Goal: Task Accomplishment & Management: Complete application form

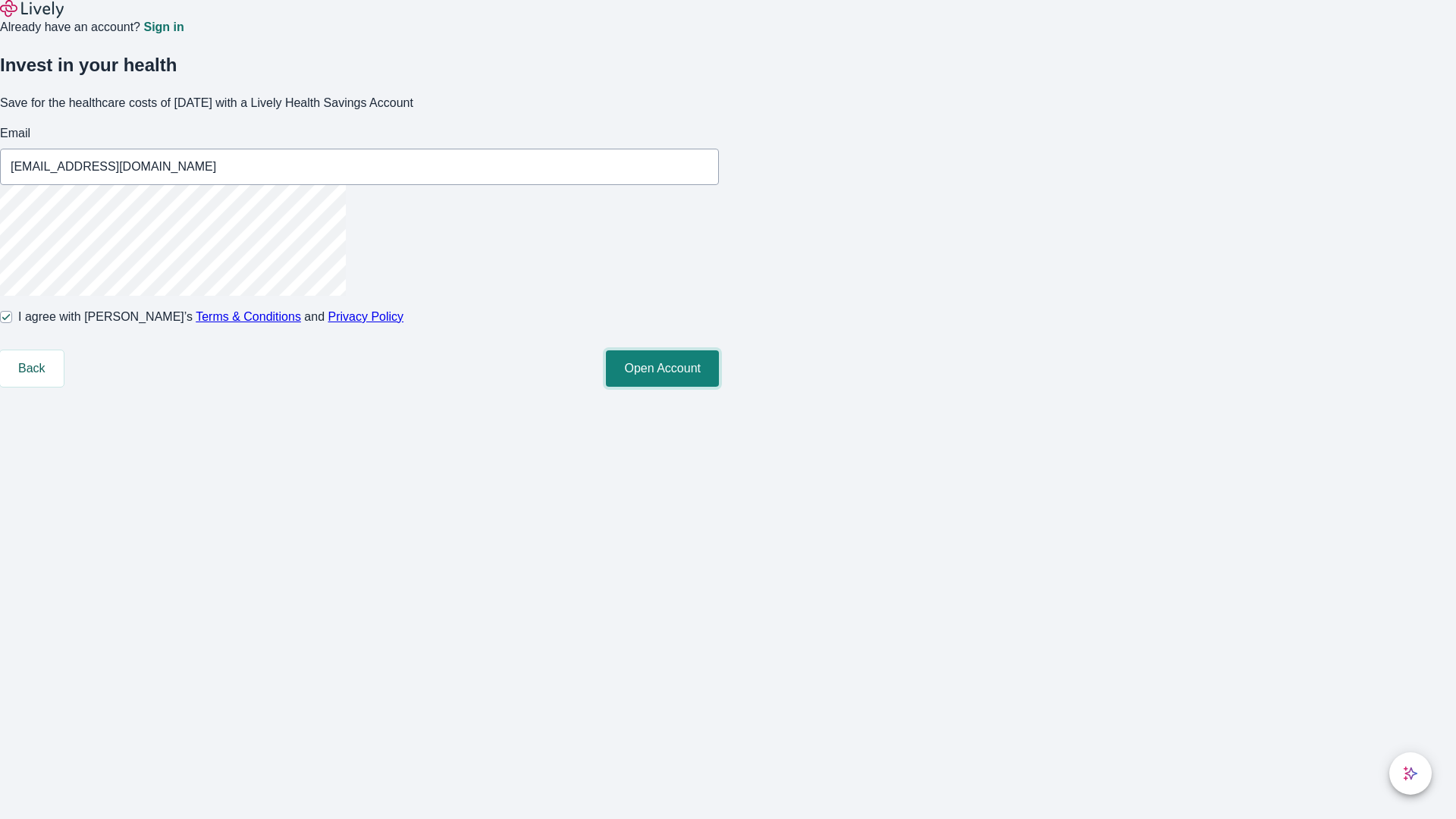
click at [719, 387] on button "Open Account" at bounding box center [662, 367] width 113 height 36
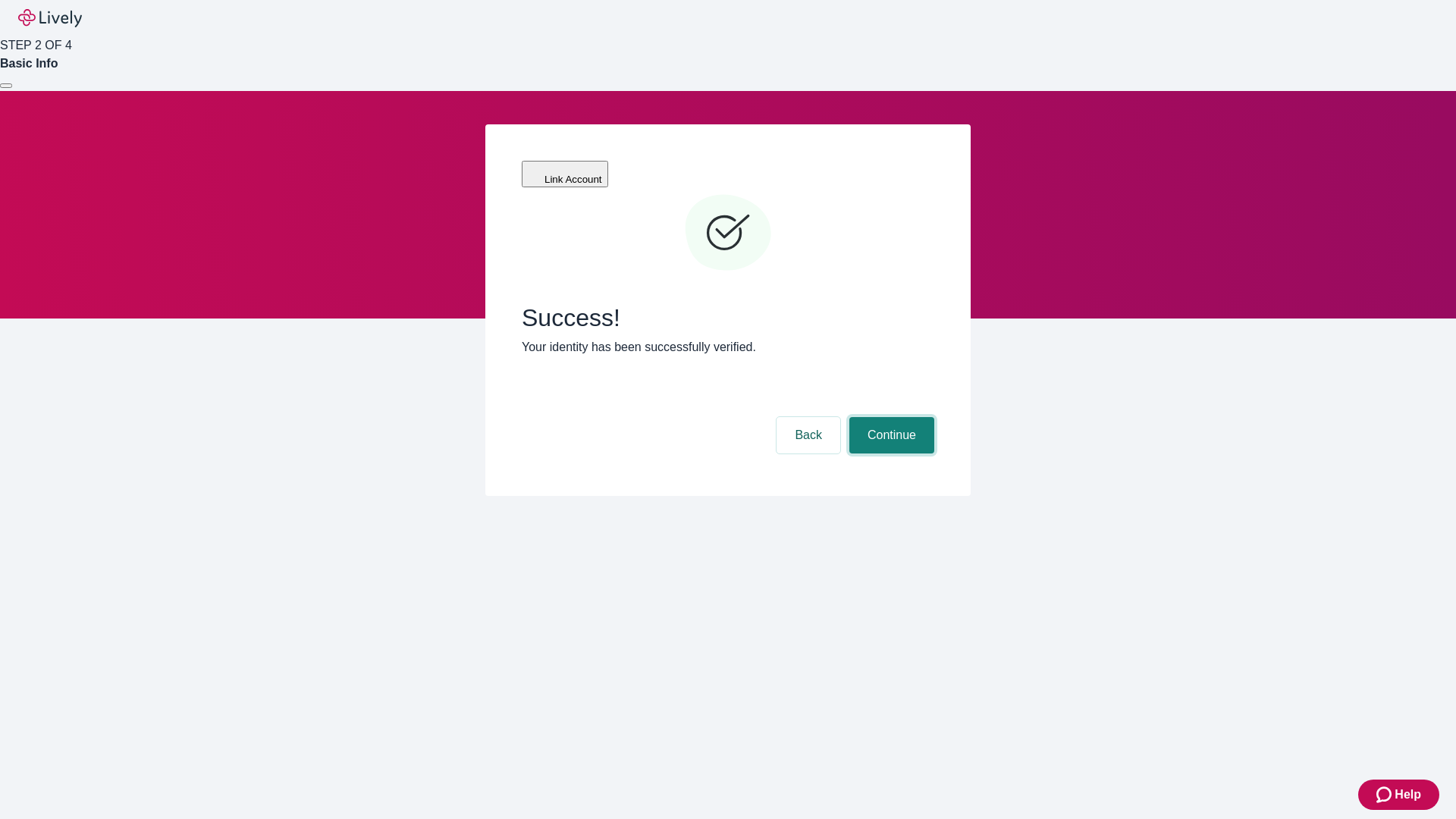
click at [889, 417] on button "Continue" at bounding box center [892, 435] width 85 height 36
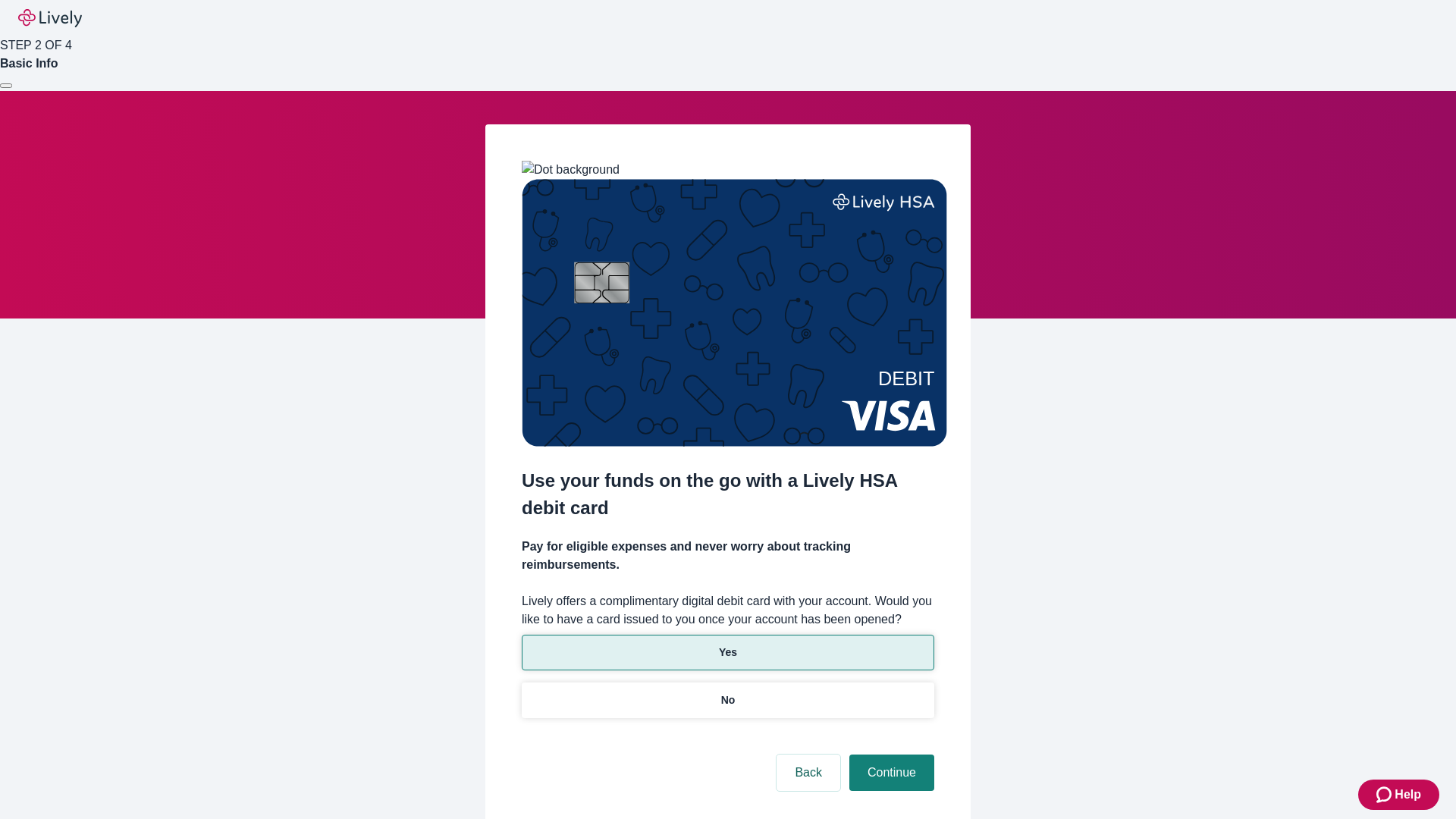
click at [728, 644] on p "Yes" at bounding box center [728, 652] width 19 height 16
click at [889, 754] on button "Continue" at bounding box center [892, 772] width 85 height 36
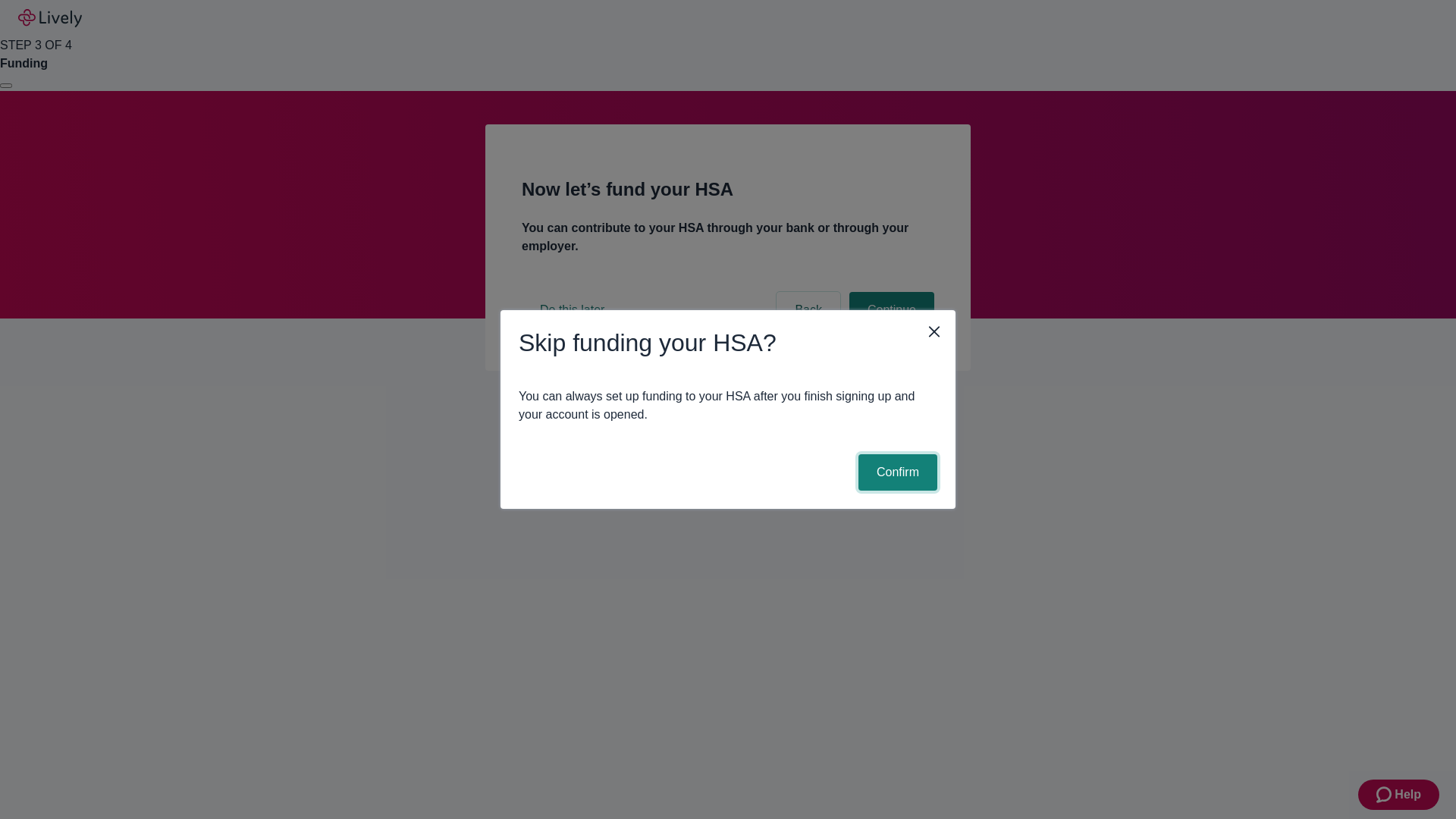
click at [896, 473] on button "Confirm" at bounding box center [897, 472] width 79 height 36
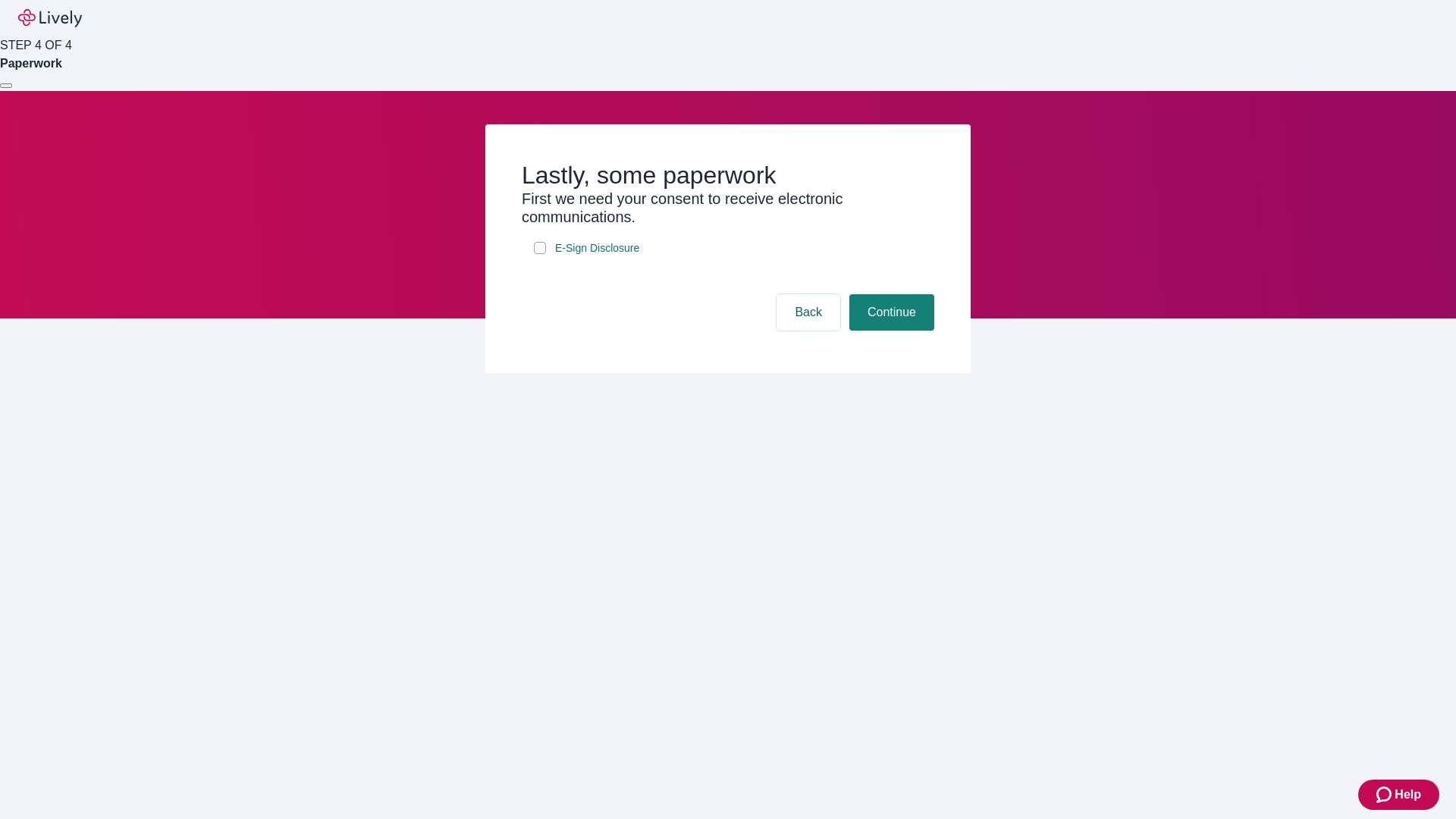
click at [540, 254] on input "E-Sign Disclosure" at bounding box center [540, 248] width 12 height 12
checkbox input "true"
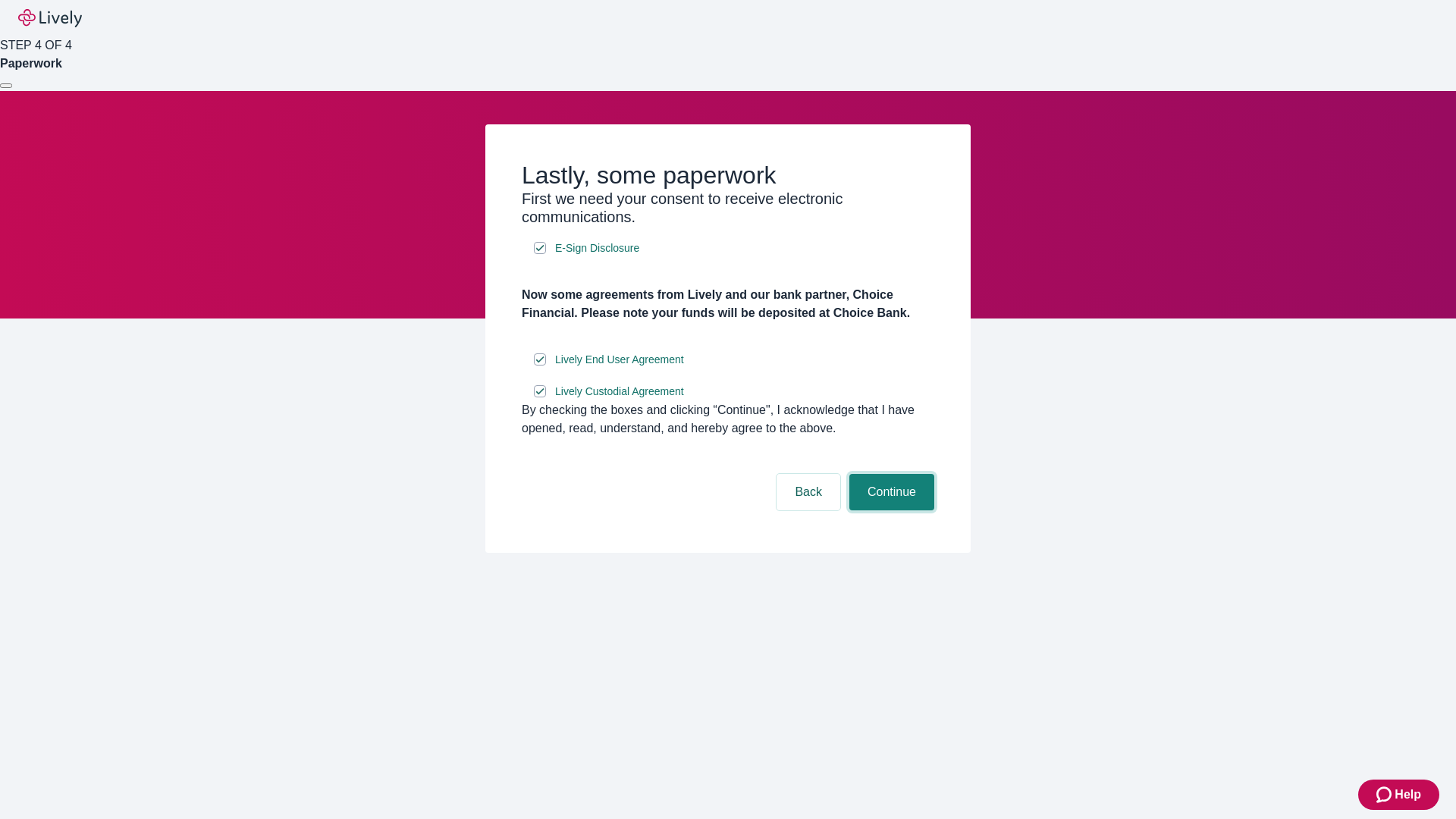
click at [889, 510] on button "Continue" at bounding box center [892, 491] width 85 height 36
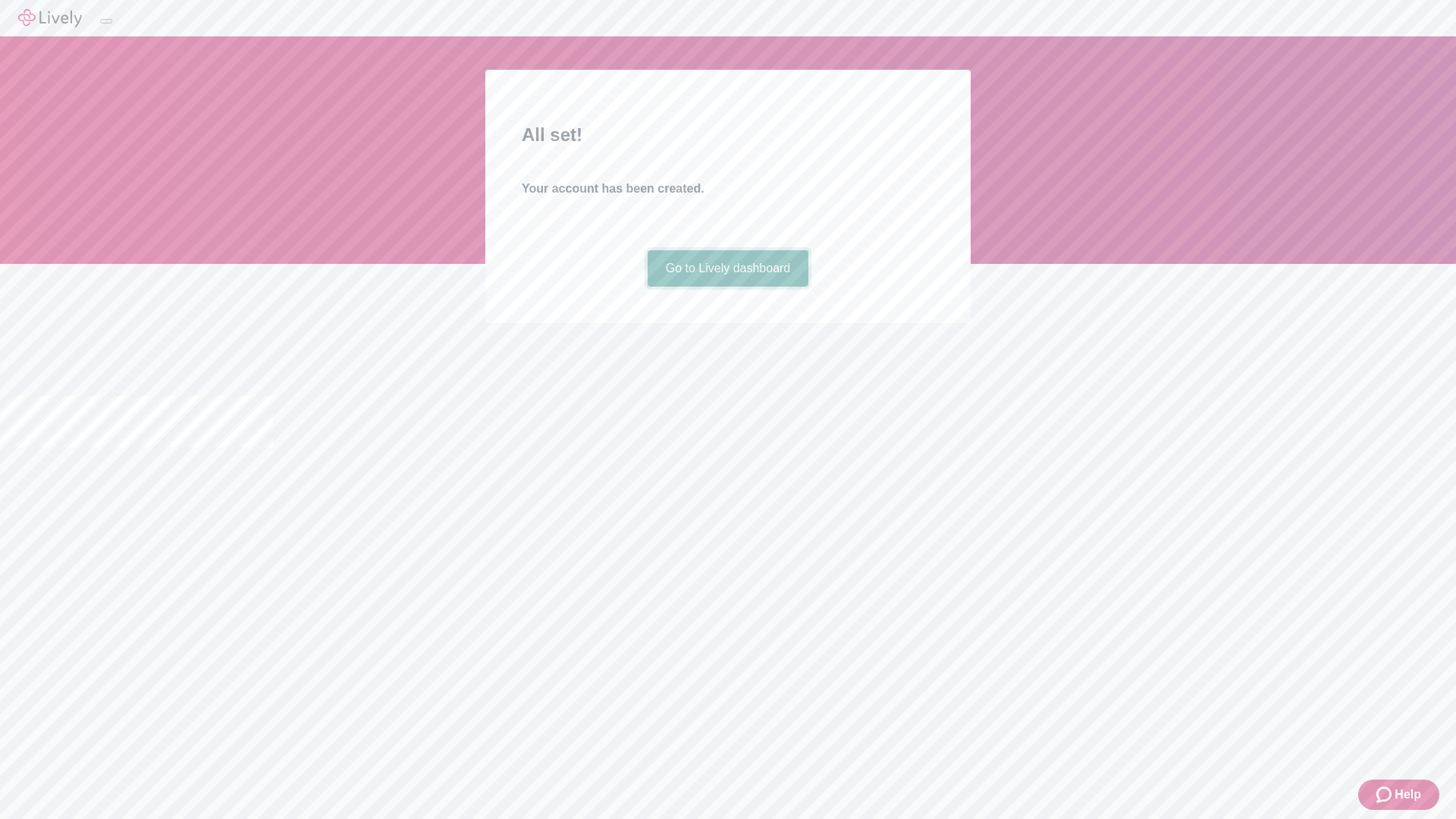
click at [728, 287] on link "Go to Lively dashboard" at bounding box center [728, 267] width 161 height 36
